Goal: Information Seeking & Learning: Learn about a topic

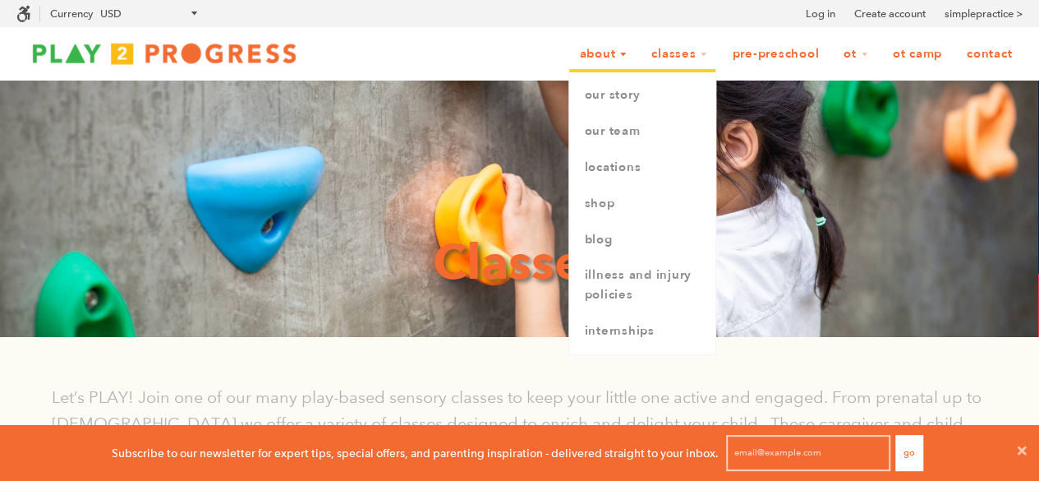
scroll to position [13, 13]
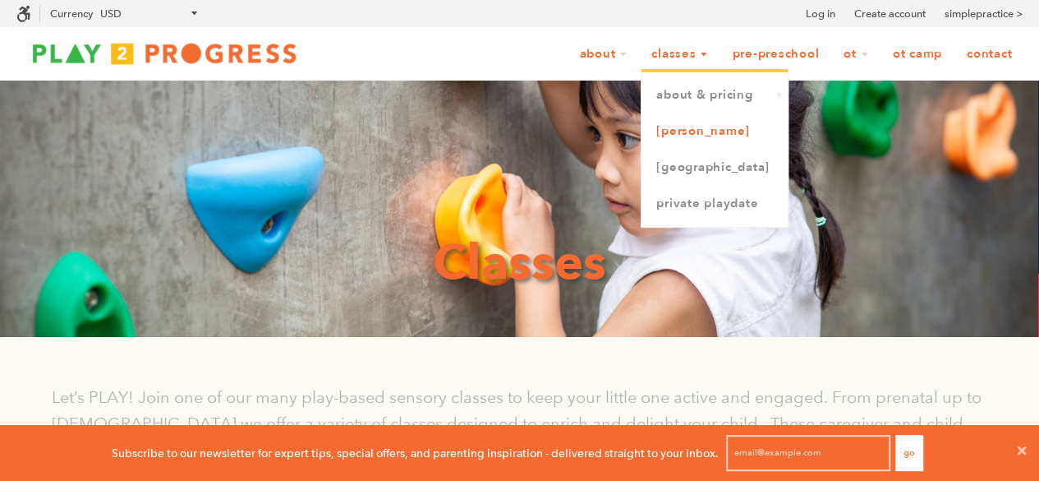
click at [694, 132] on link "[PERSON_NAME]" at bounding box center [715, 131] width 146 height 36
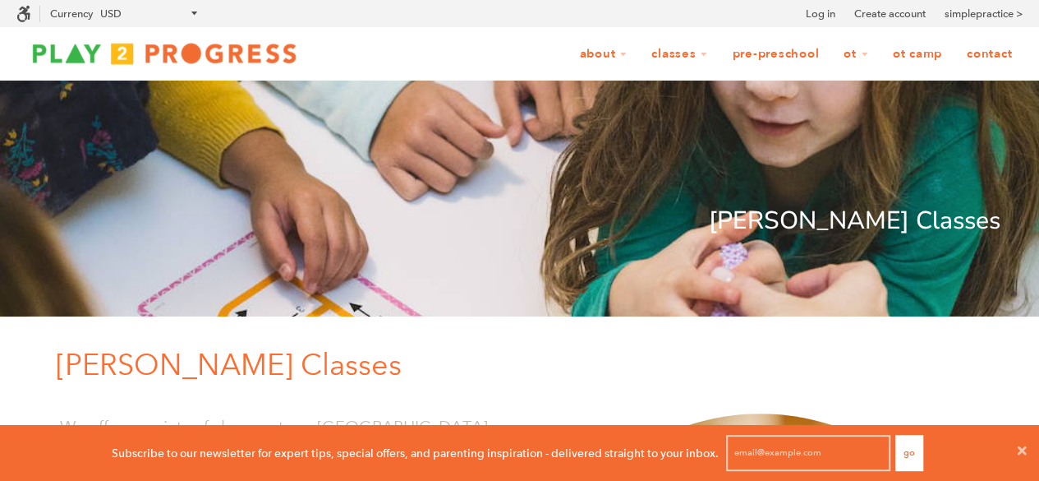
scroll to position [1, 13]
click at [772, 55] on link "Pre-Preschool" at bounding box center [775, 54] width 108 height 31
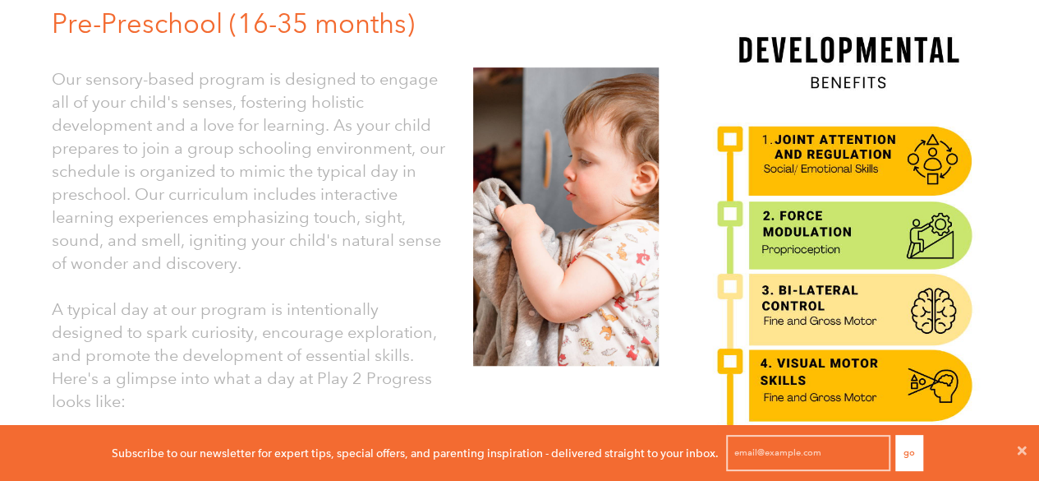
scroll to position [463, 0]
